Goal: Task Accomplishment & Management: Use online tool/utility

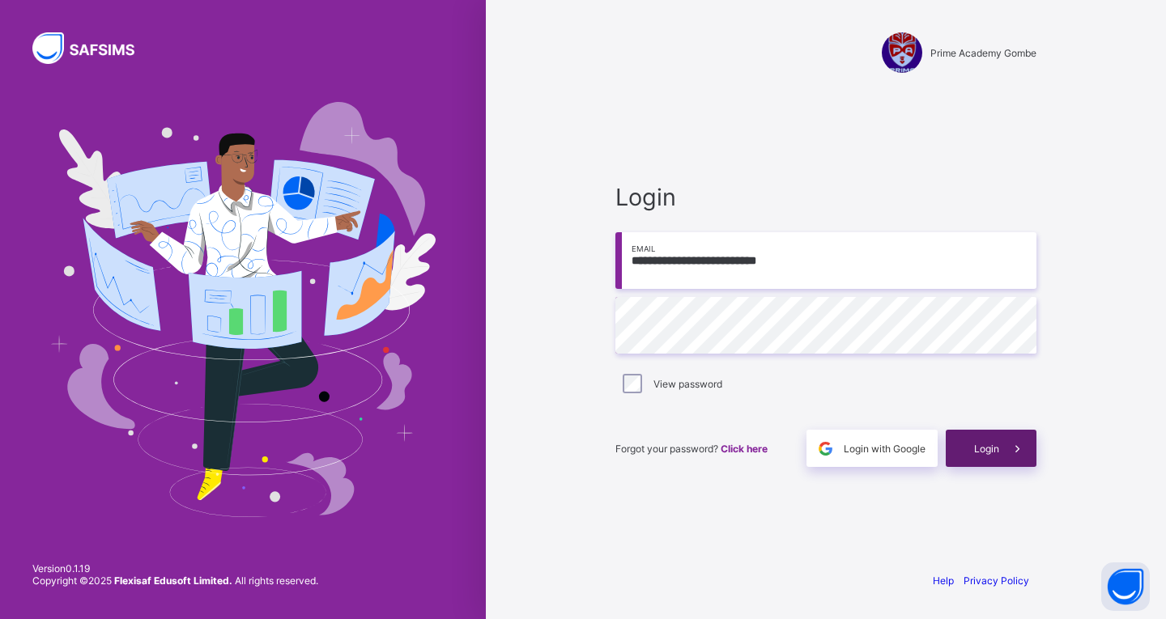
click at [985, 444] on span "Login" at bounding box center [986, 449] width 25 height 12
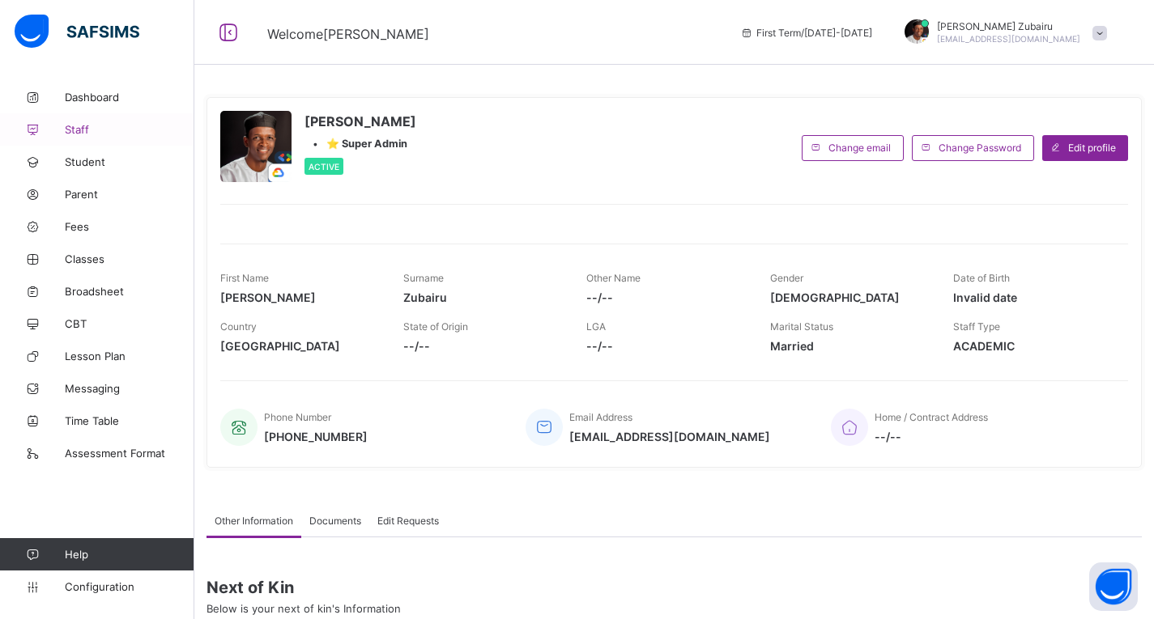
click at [95, 138] on link "Staff" at bounding box center [97, 129] width 194 height 32
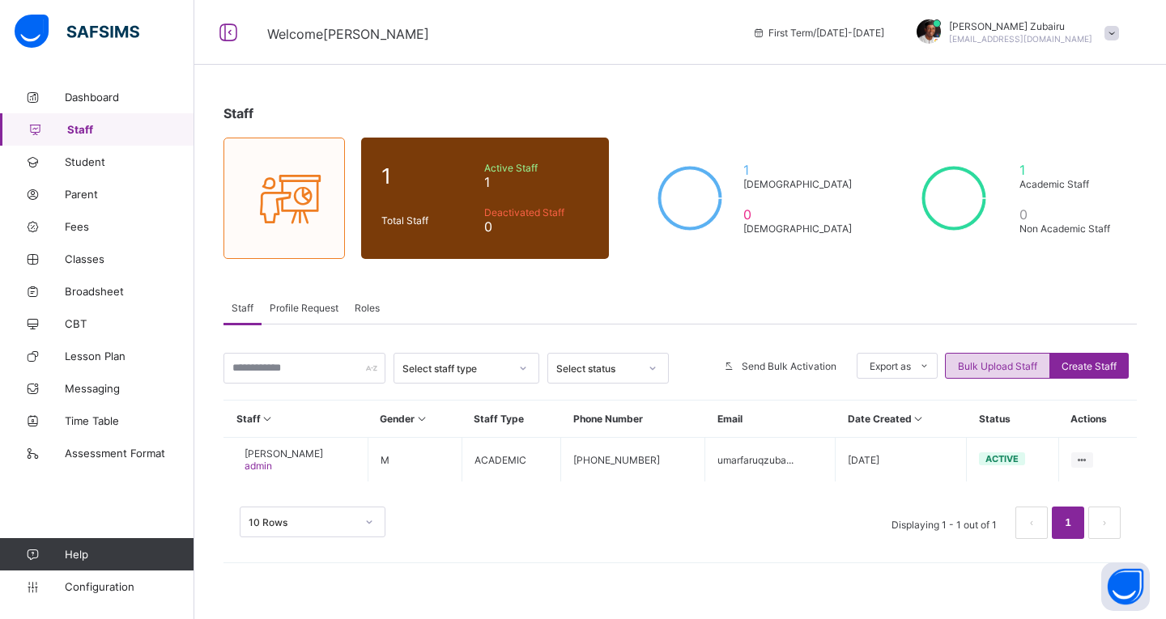
click at [960, 371] on span "Bulk Upload Staff" at bounding box center [997, 366] width 79 height 12
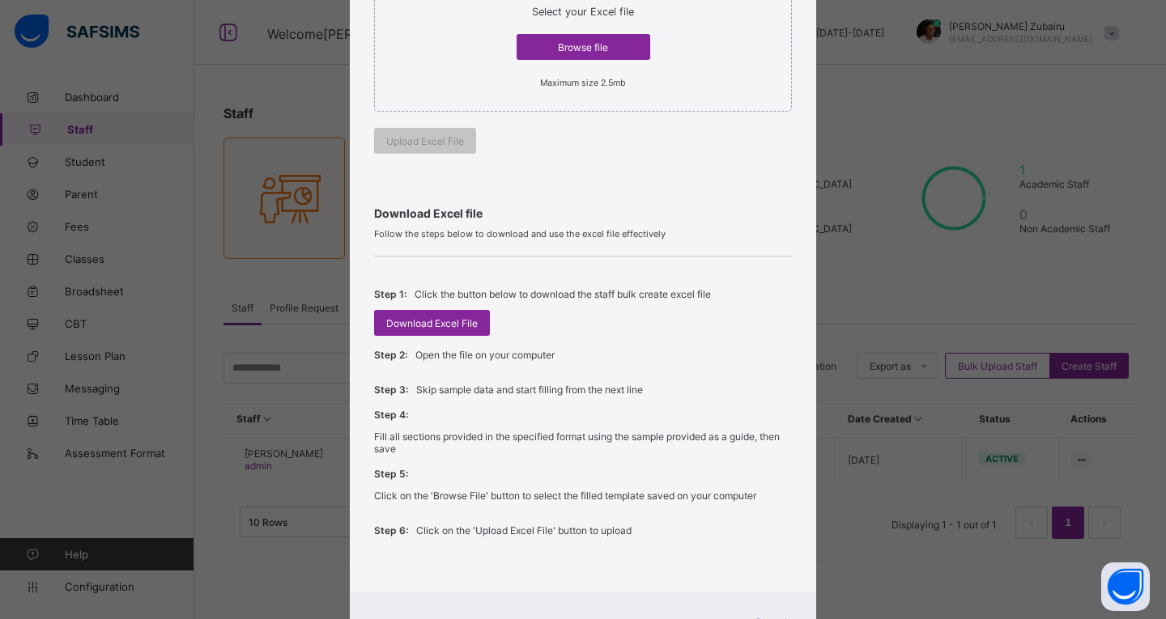
scroll to position [334, 0]
click at [452, 320] on span "Download Excel File" at bounding box center [431, 323] width 91 height 12
